Goal: Obtain resource: Obtain resource

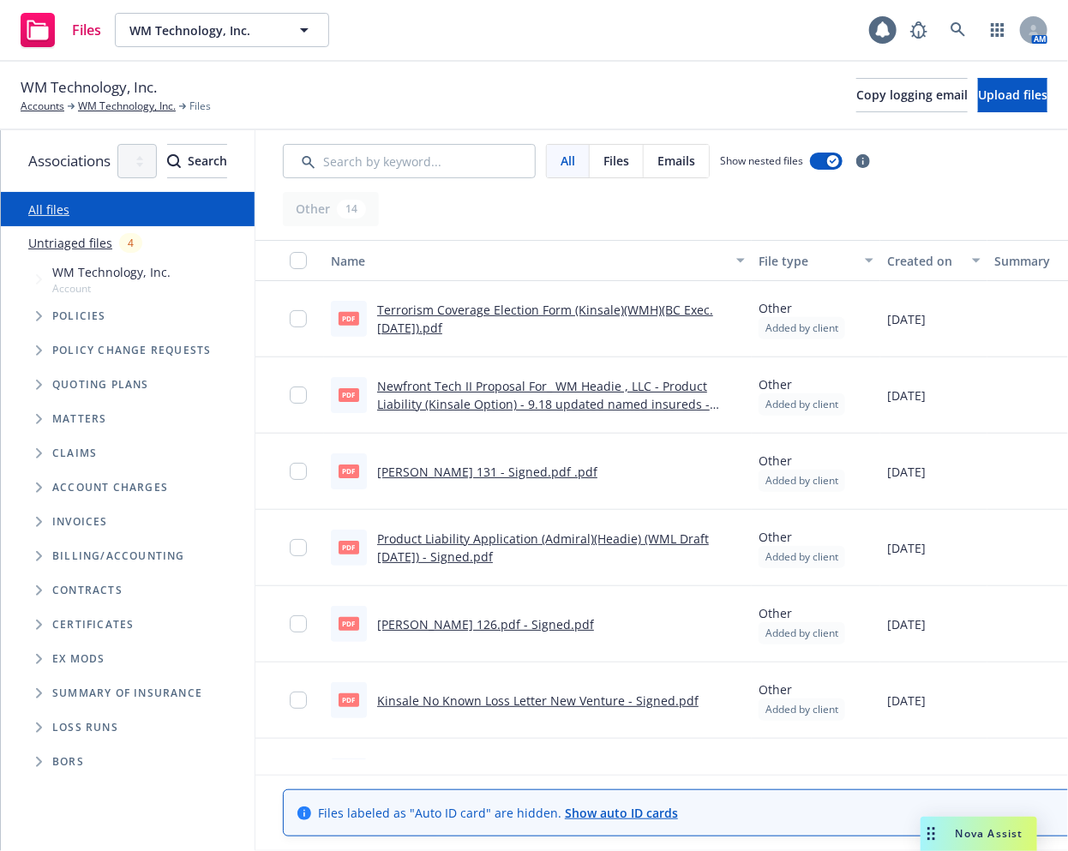
click at [693, 307] on link "Terrorism Coverage Election Form (Kinsale)(WMH)(BC Exec. [DATE]).pdf" at bounding box center [545, 319] width 336 height 34
